Goal: Check status: Check status

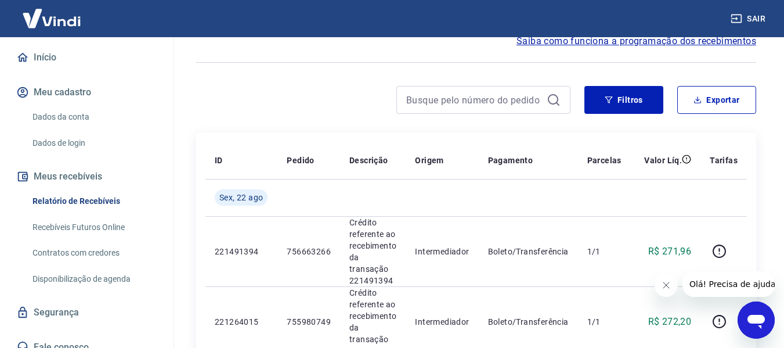
scroll to position [58, 0]
click at [613, 105] on button "Filtros" at bounding box center [624, 101] width 79 height 28
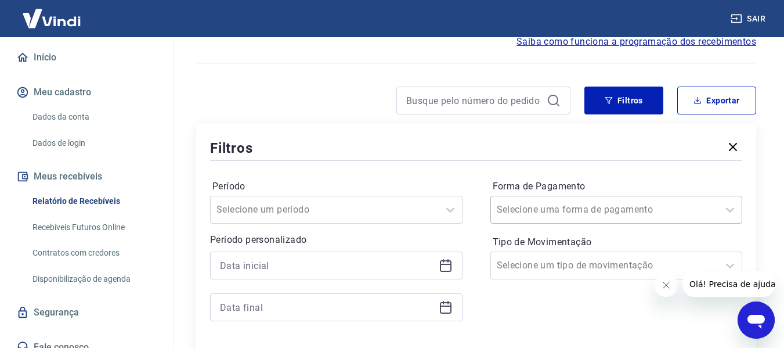
scroll to position [78, 0]
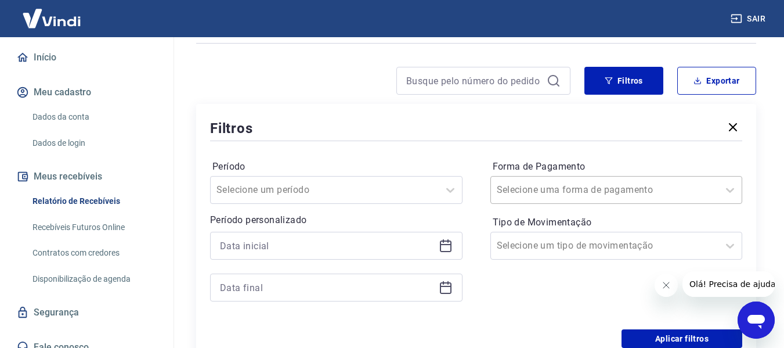
click at [549, 204] on div "Selecione uma forma de pagamento" at bounding box center [617, 190] width 253 height 28
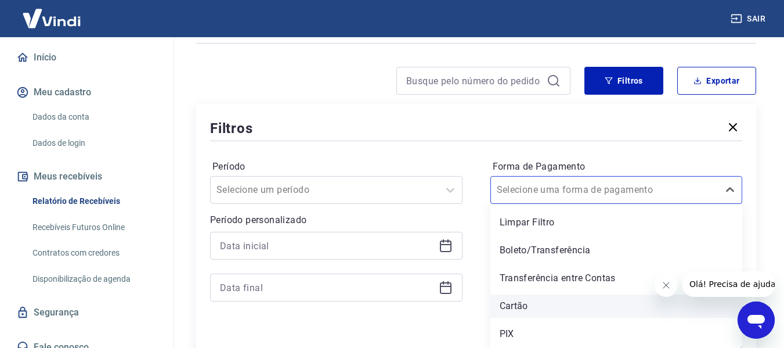
click at [550, 298] on div "Cartão" at bounding box center [617, 305] width 253 height 23
click at [514, 311] on div "Forma de Pagamento option Cartão focused, 4 of 5. 5 results available. Use Up a…" at bounding box center [617, 236] width 253 height 158
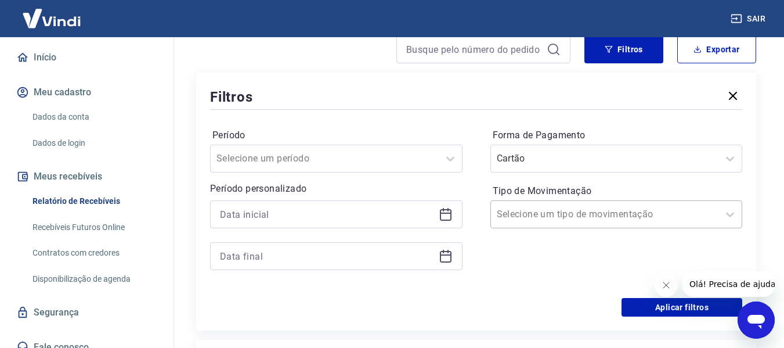
scroll to position [136, 0]
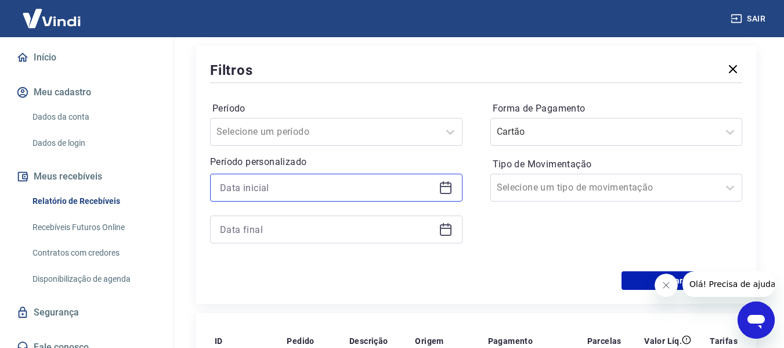
click at [417, 189] on input at bounding box center [327, 187] width 214 height 17
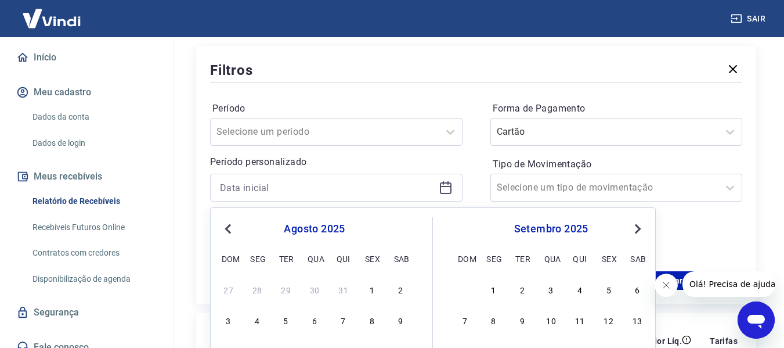
click at [234, 236] on div "agosto 2025 dom seg ter qua qui sex sab" at bounding box center [314, 241] width 189 height 49
click at [229, 228] on span "Previous Month" at bounding box center [229, 228] width 0 height 13
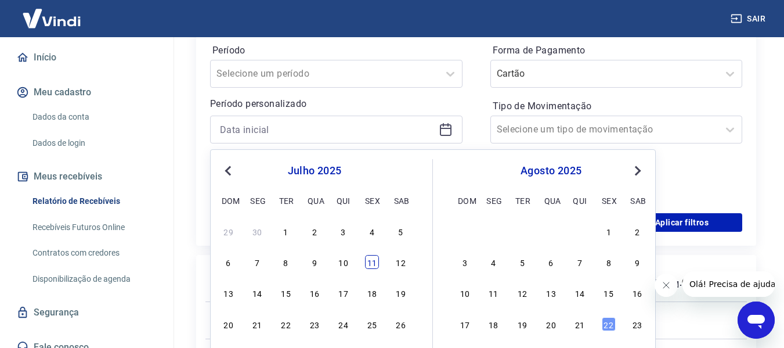
click at [374, 265] on div "11" at bounding box center [372, 262] width 14 height 14
click at [229, 296] on th "ID" at bounding box center [242, 282] width 72 height 37
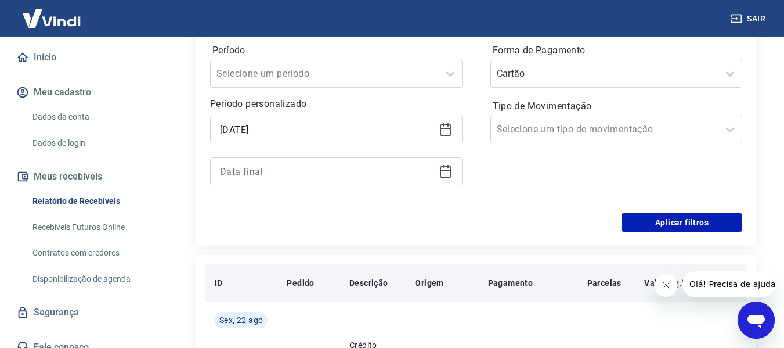
type input "11/07/2025"
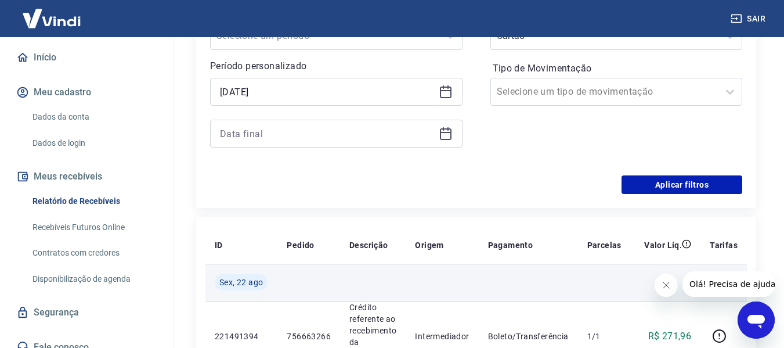
scroll to position [252, 0]
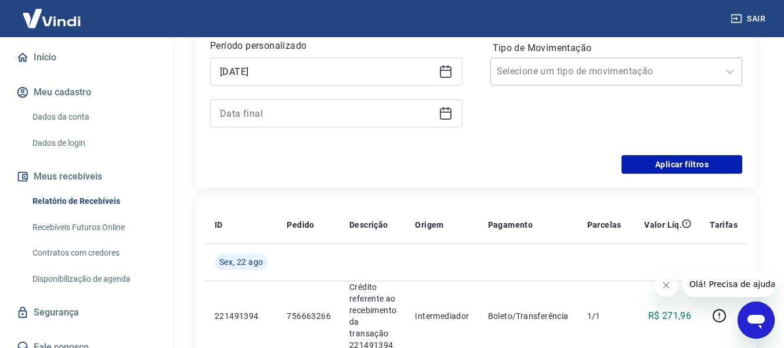
click at [520, 77] on input "Tipo de Movimentação" at bounding box center [555, 71] width 117 height 14
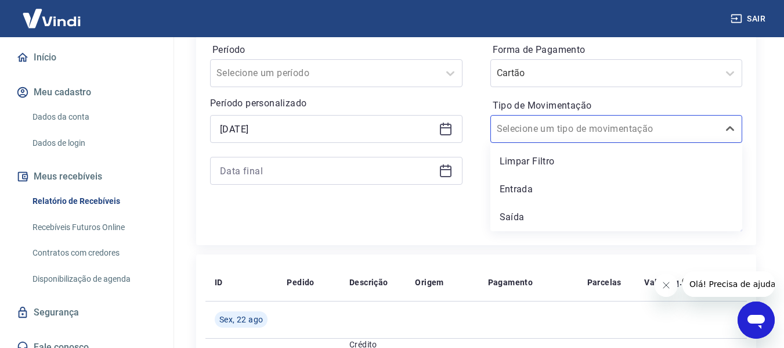
scroll to position [194, 0]
click at [383, 168] on input at bounding box center [327, 171] width 214 height 17
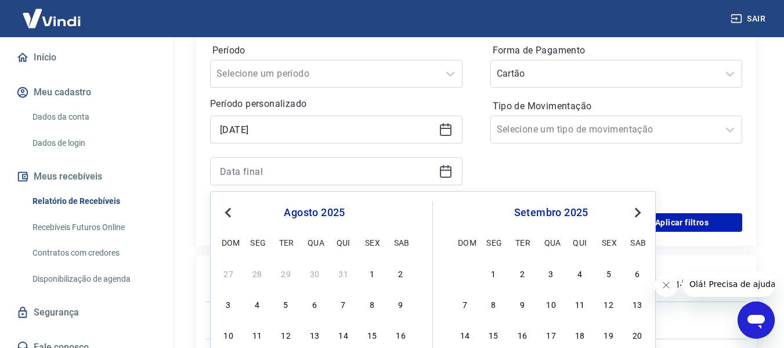
click at [233, 215] on button "Previous Month" at bounding box center [228, 213] width 14 height 14
click at [234, 334] on div "13" at bounding box center [229, 334] width 14 height 14
click at [224, 332] on td "Sex, 22 ago" at bounding box center [242, 319] width 72 height 37
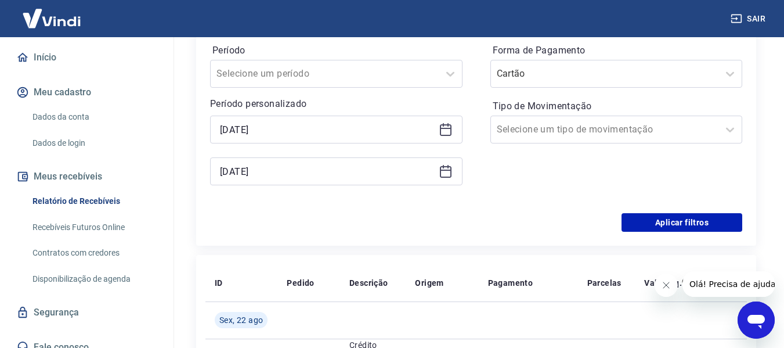
type input "13/07/2025"
click at [617, 131] on div at bounding box center [605, 129] width 217 height 16
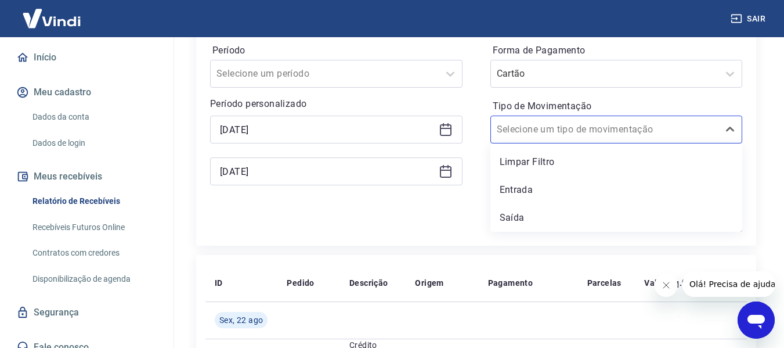
drag, startPoint x: 575, startPoint y: 188, endPoint x: 412, endPoint y: 211, distance: 165.4
click at [575, 188] on div "Entrada" at bounding box center [617, 189] width 253 height 23
click at [393, 219] on div "Aplicar filtros" at bounding box center [476, 222] width 532 height 19
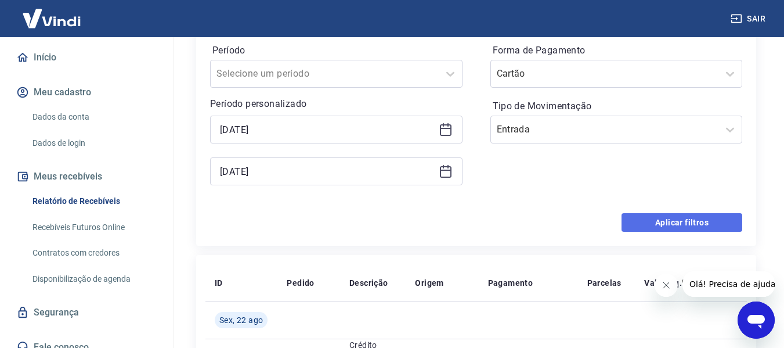
click at [666, 224] on button "Aplicar filtros" at bounding box center [682, 222] width 121 height 19
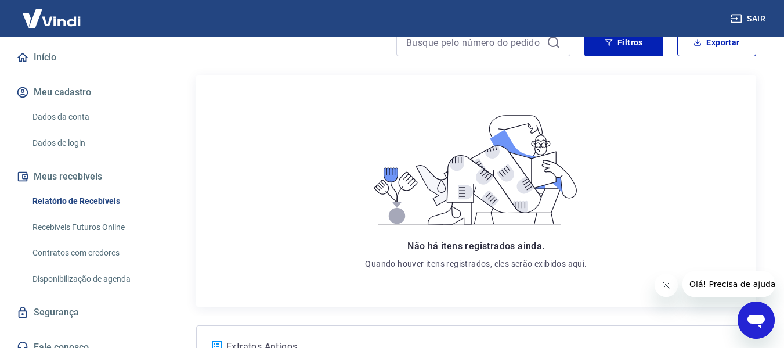
scroll to position [229, 0]
